Goal: Communication & Community: Answer question/provide support

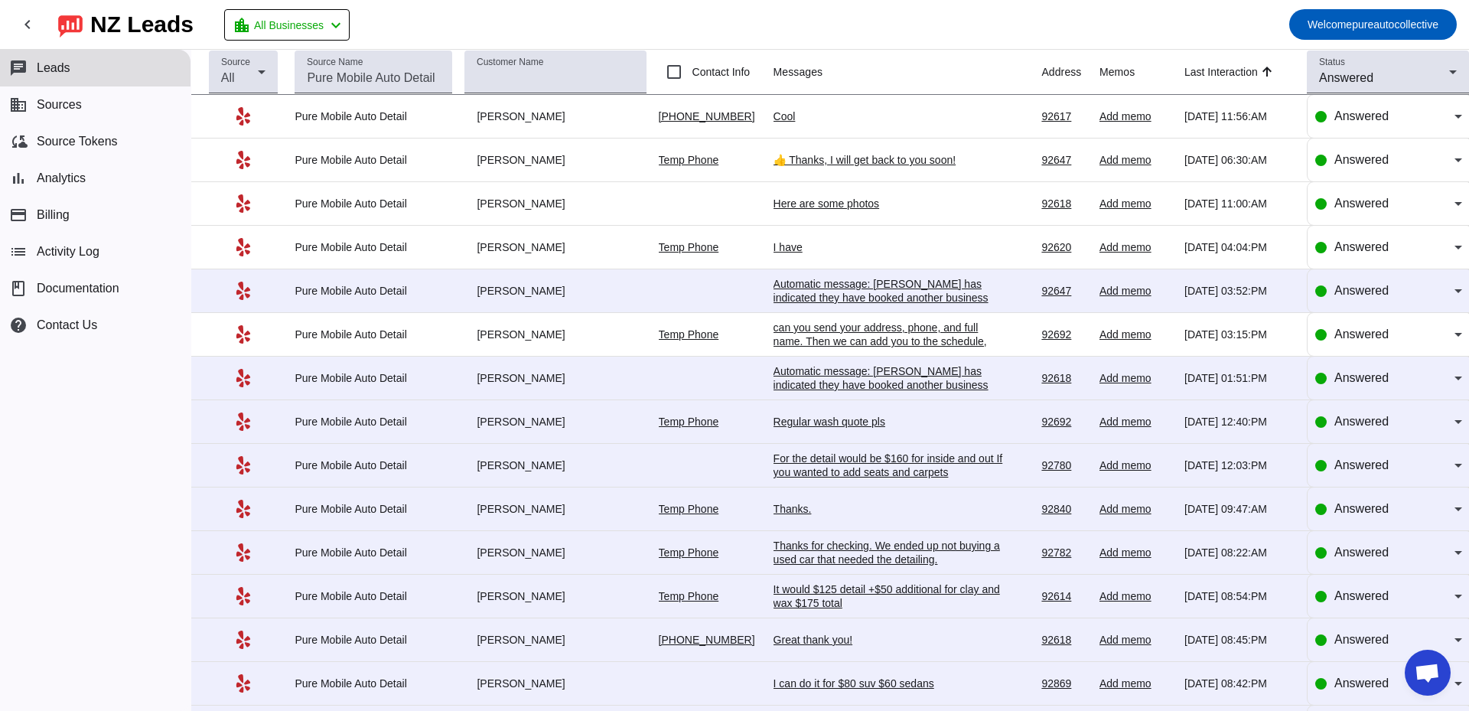
click at [639, 31] on mat-toolbar-row "chevron_left [GEOGRAPHIC_DATA] Leads location_city All Businesses chevron_left …" at bounding box center [734, 24] width 1469 height 49
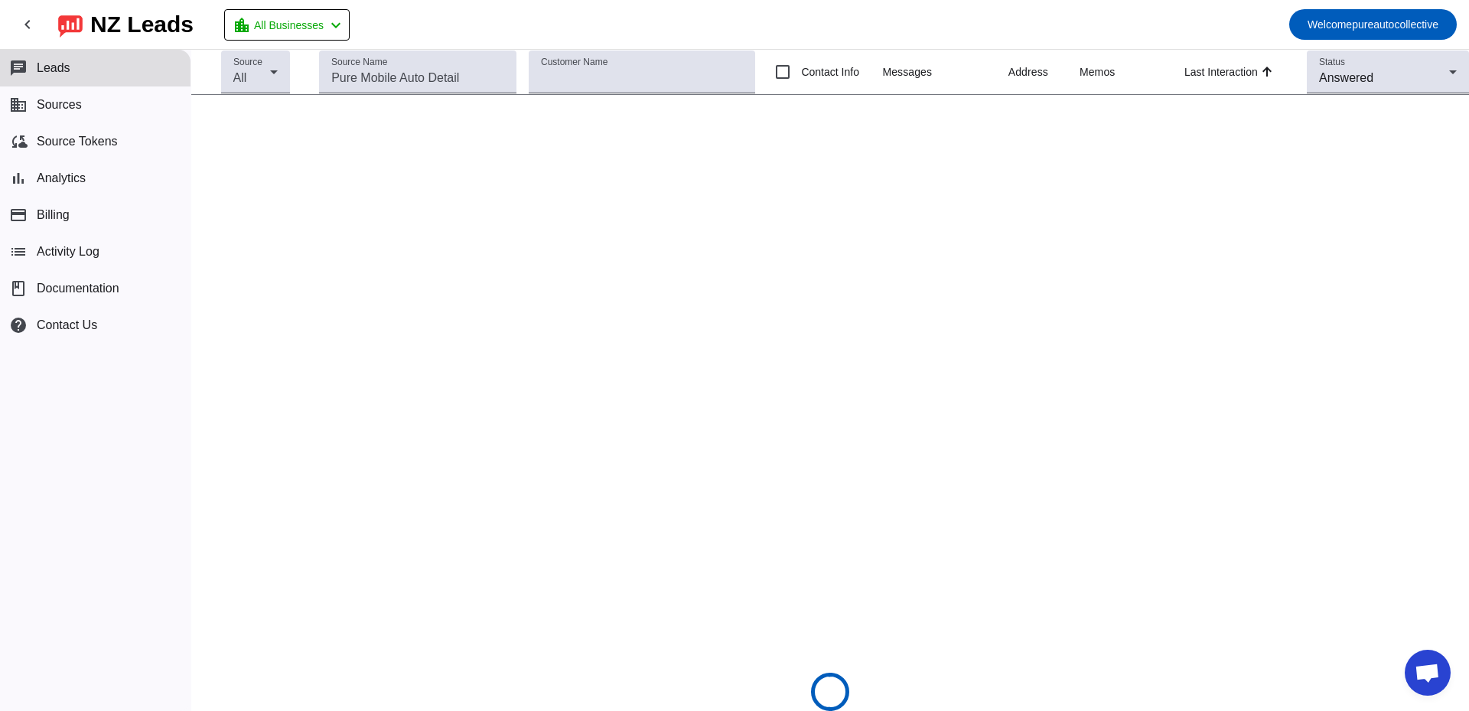
click at [585, 26] on mat-toolbar-row "chevron_left [GEOGRAPHIC_DATA] Leads location_city All Businesses chevron_left …" at bounding box center [734, 24] width 1469 height 49
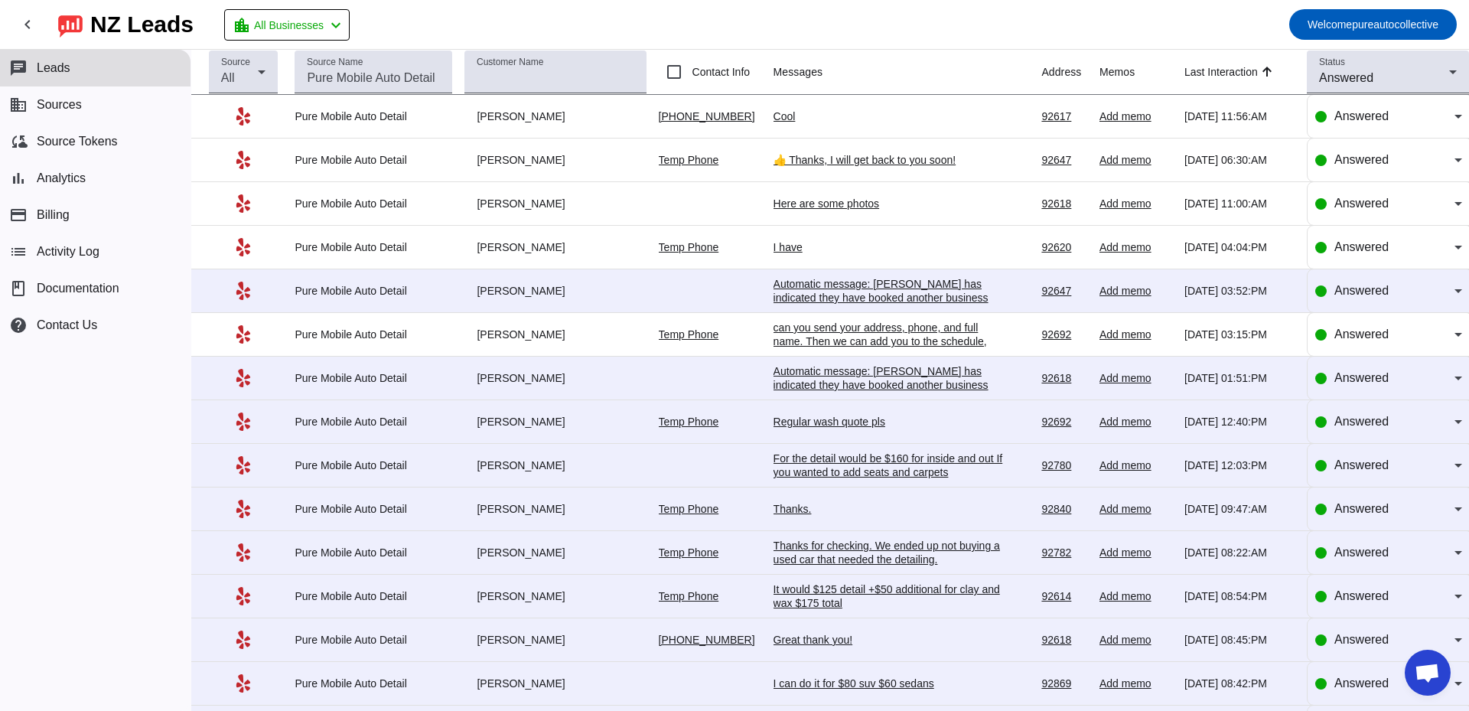
click at [783, 118] on div "Cool" at bounding box center [888, 116] width 230 height 14
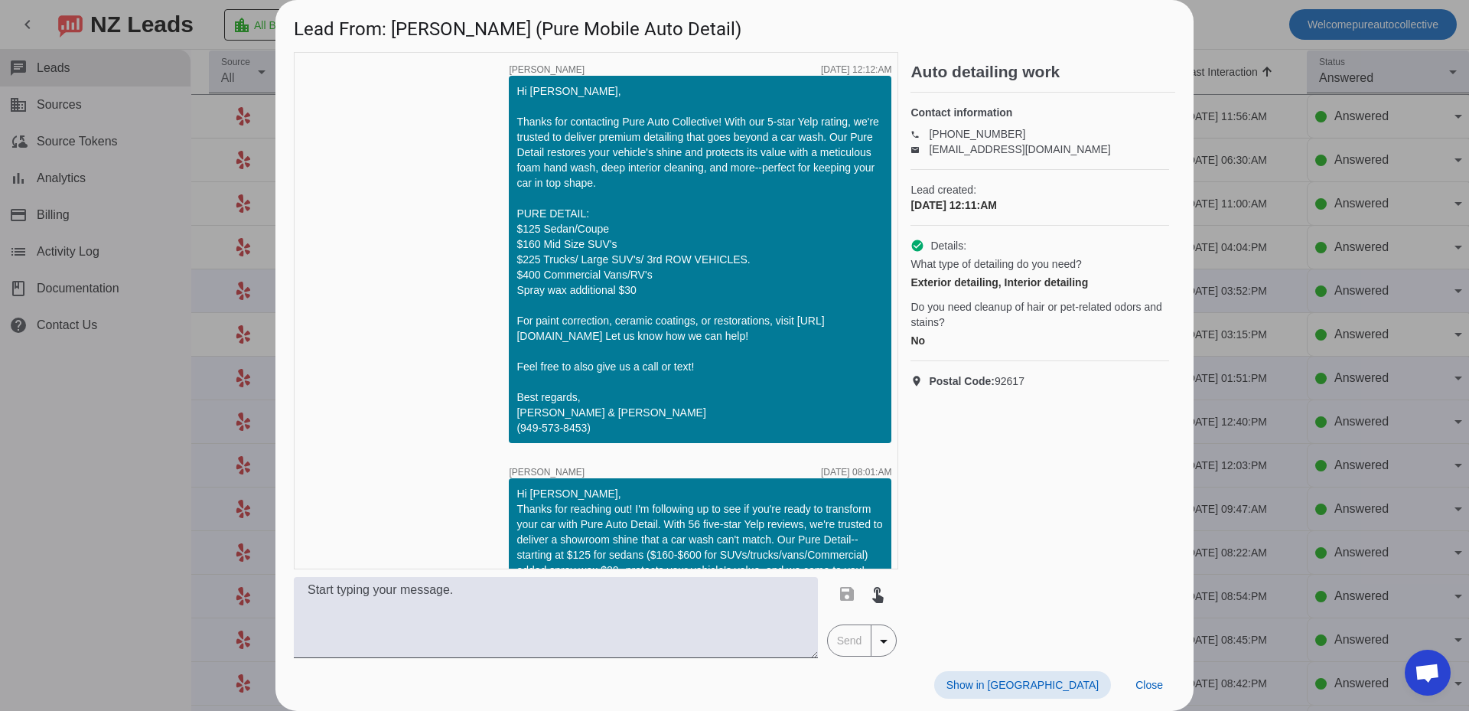
scroll to position [2979, 0]
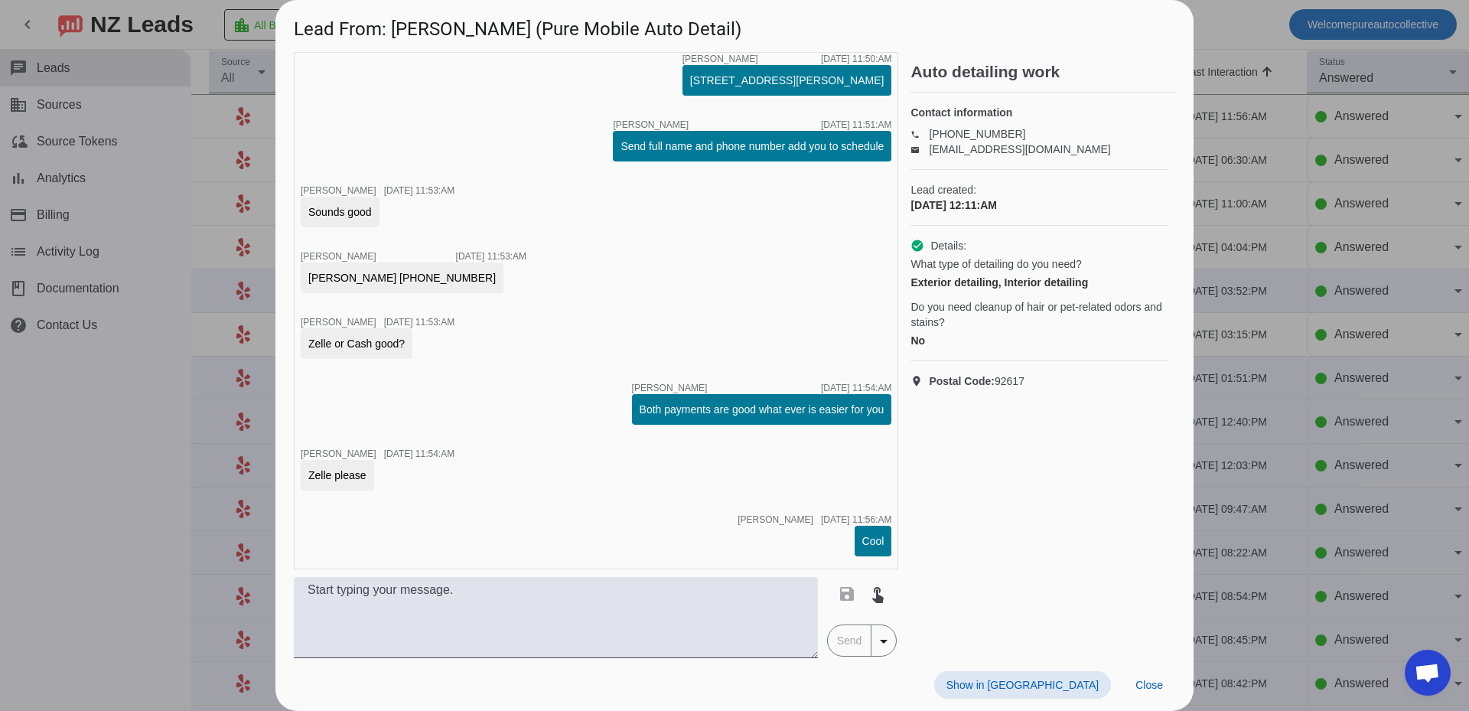
click at [1252, 246] on div at bounding box center [734, 355] width 1469 height 711
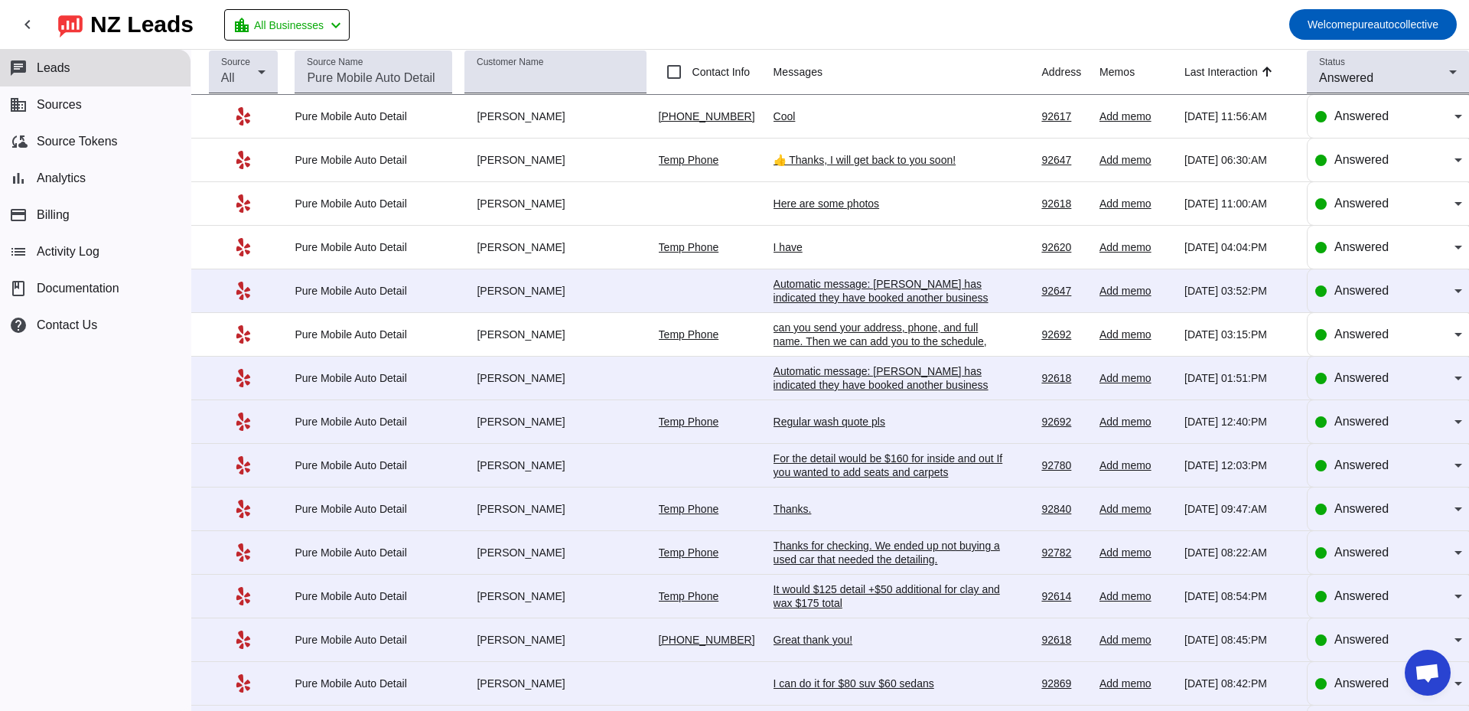
click at [864, 161] on div "👍 Thanks, I will get back to you soon!" at bounding box center [888, 160] width 230 height 14
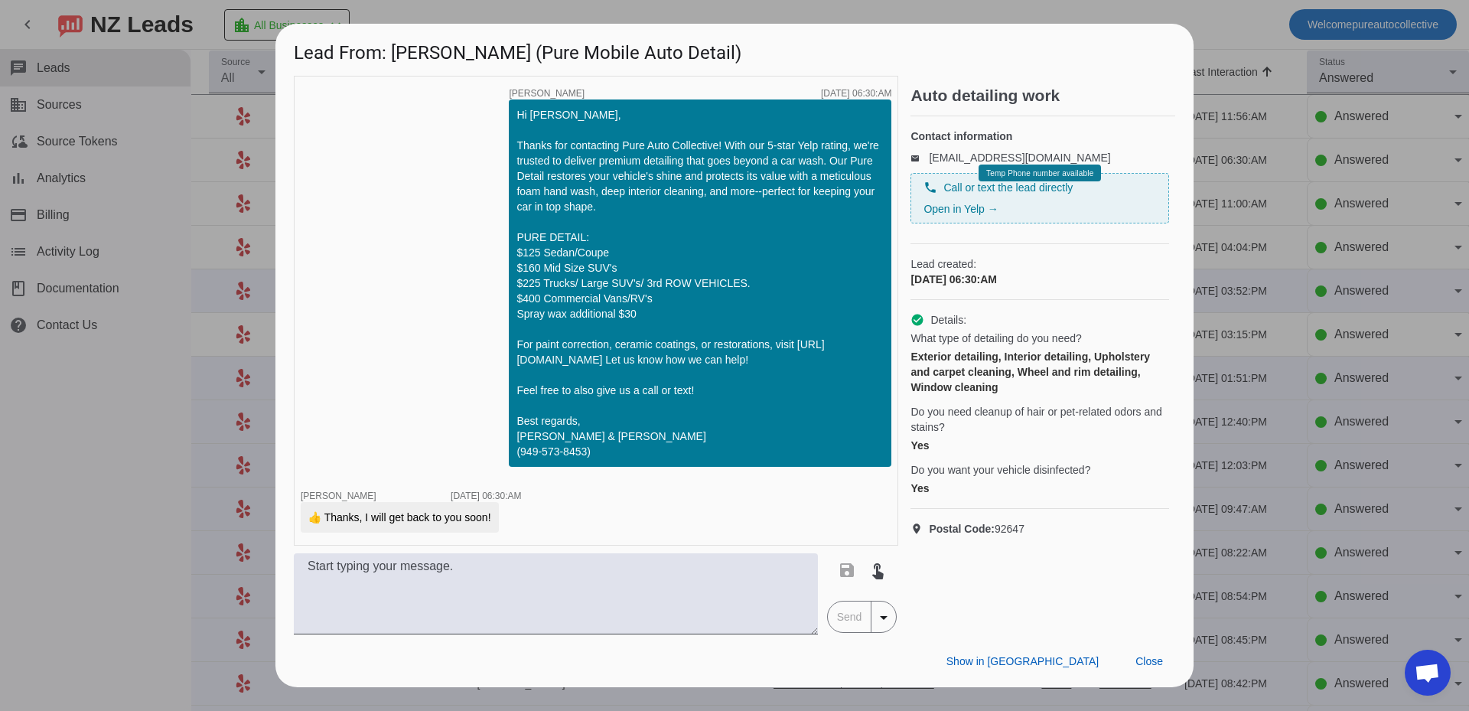
click at [1317, 220] on div at bounding box center [734, 355] width 1469 height 711
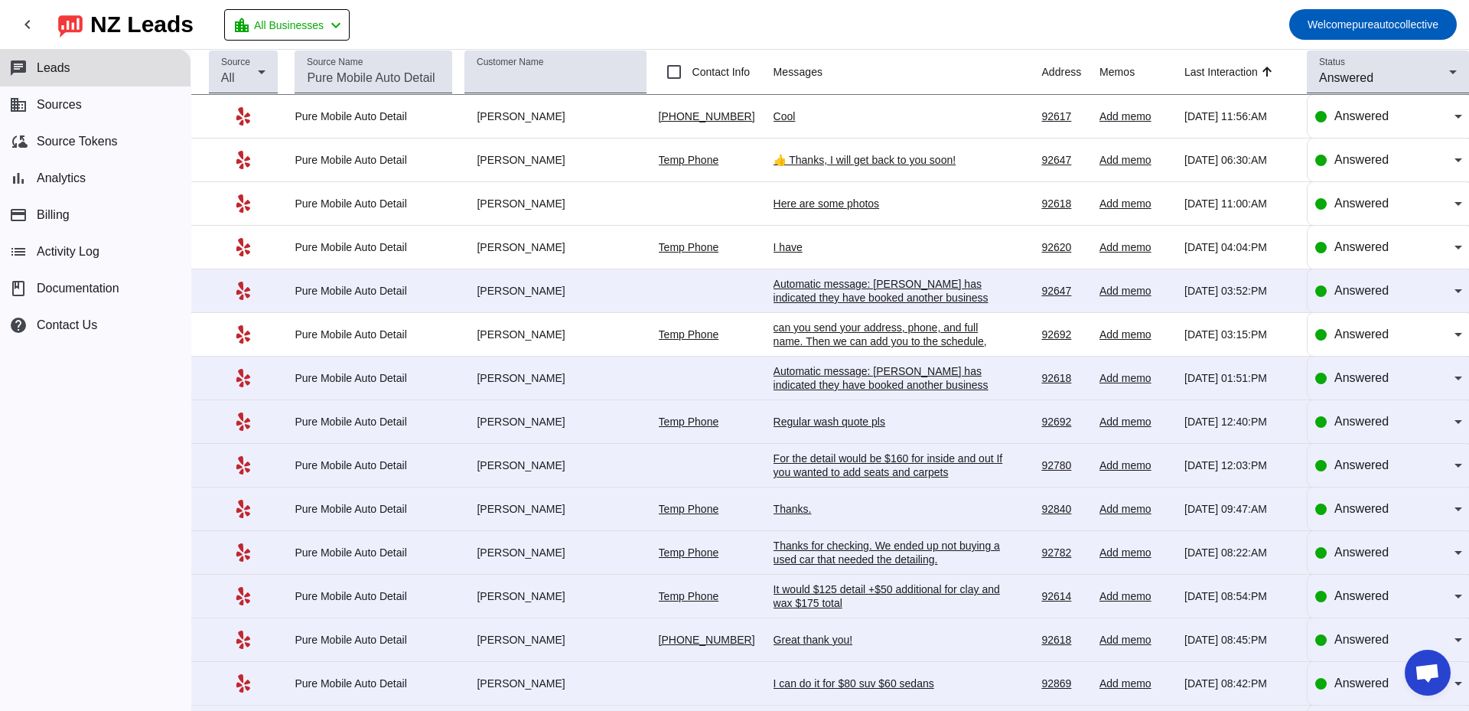
click at [681, 9] on mat-toolbar-row "chevron_left [GEOGRAPHIC_DATA] Leads location_city All Businesses chevron_left …" at bounding box center [734, 24] width 1469 height 49
click at [776, 124] on td "Cool [DATE] 11:56:AM" at bounding box center [907, 117] width 269 height 44
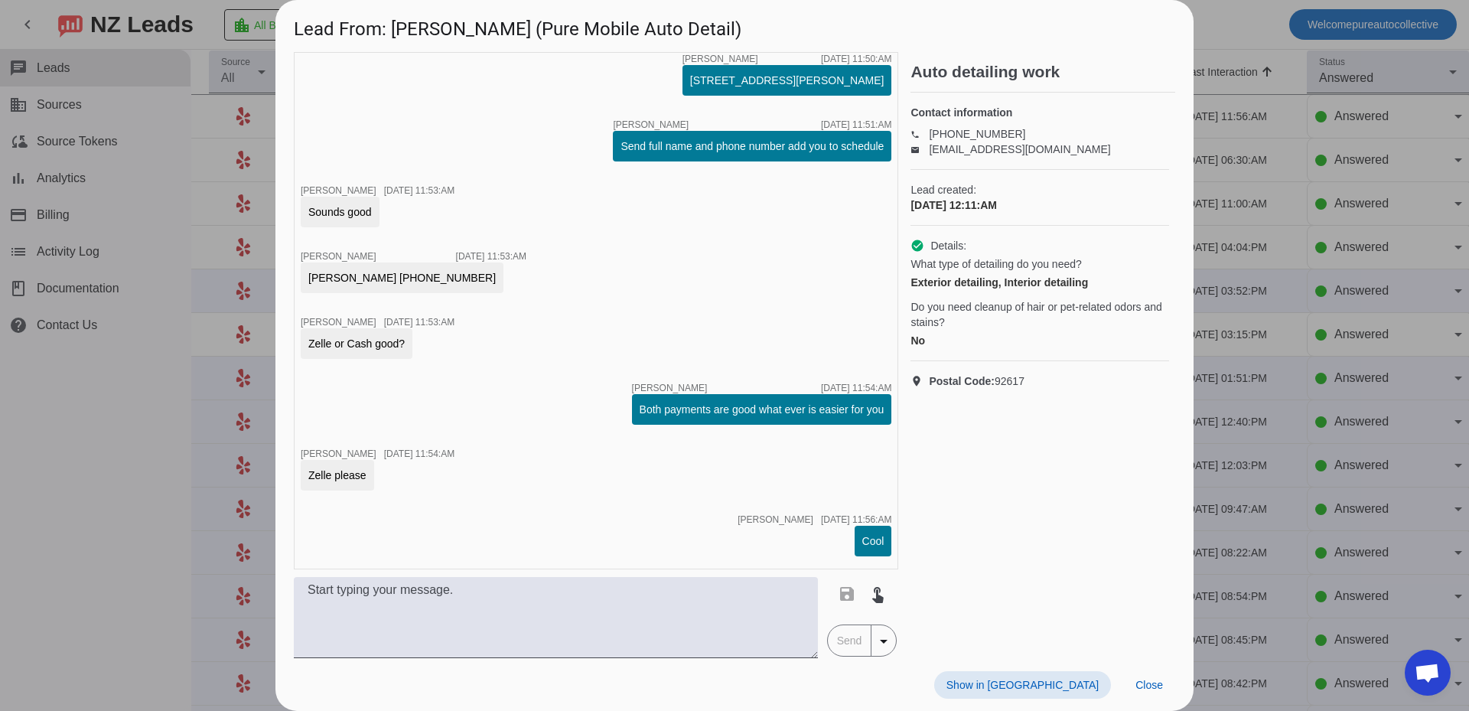
click at [1236, 187] on div at bounding box center [734, 355] width 1469 height 711
